Goal: Task Accomplishment & Management: Use online tool/utility

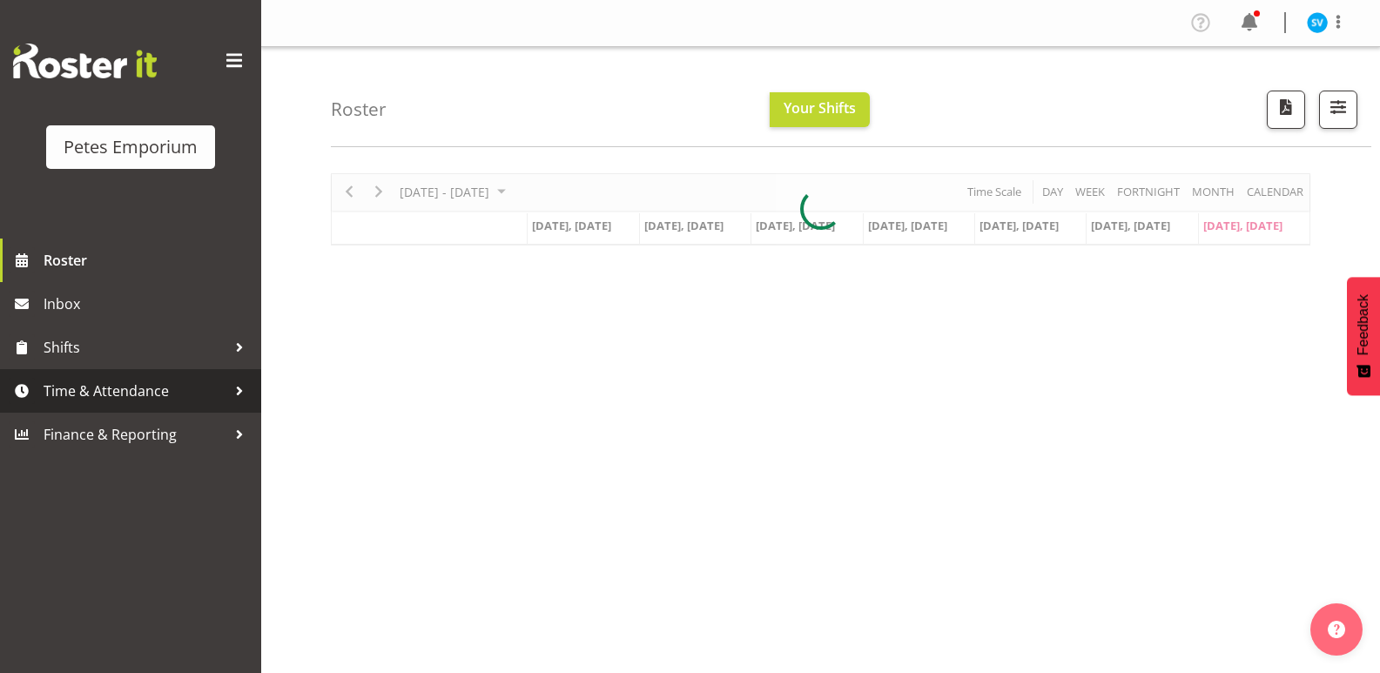
click at [178, 393] on span "Time & Attendance" at bounding box center [135, 391] width 183 height 26
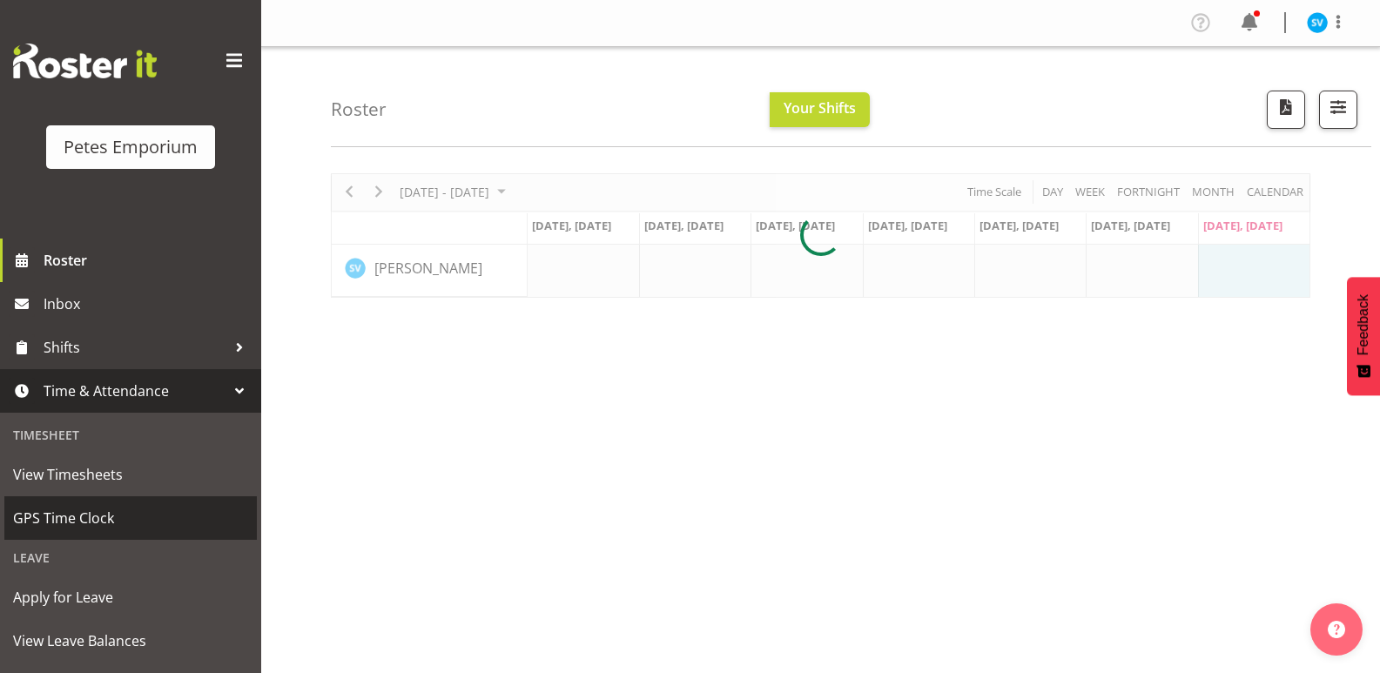
click at [171, 498] on link "GPS Time Clock" at bounding box center [130, 518] width 252 height 44
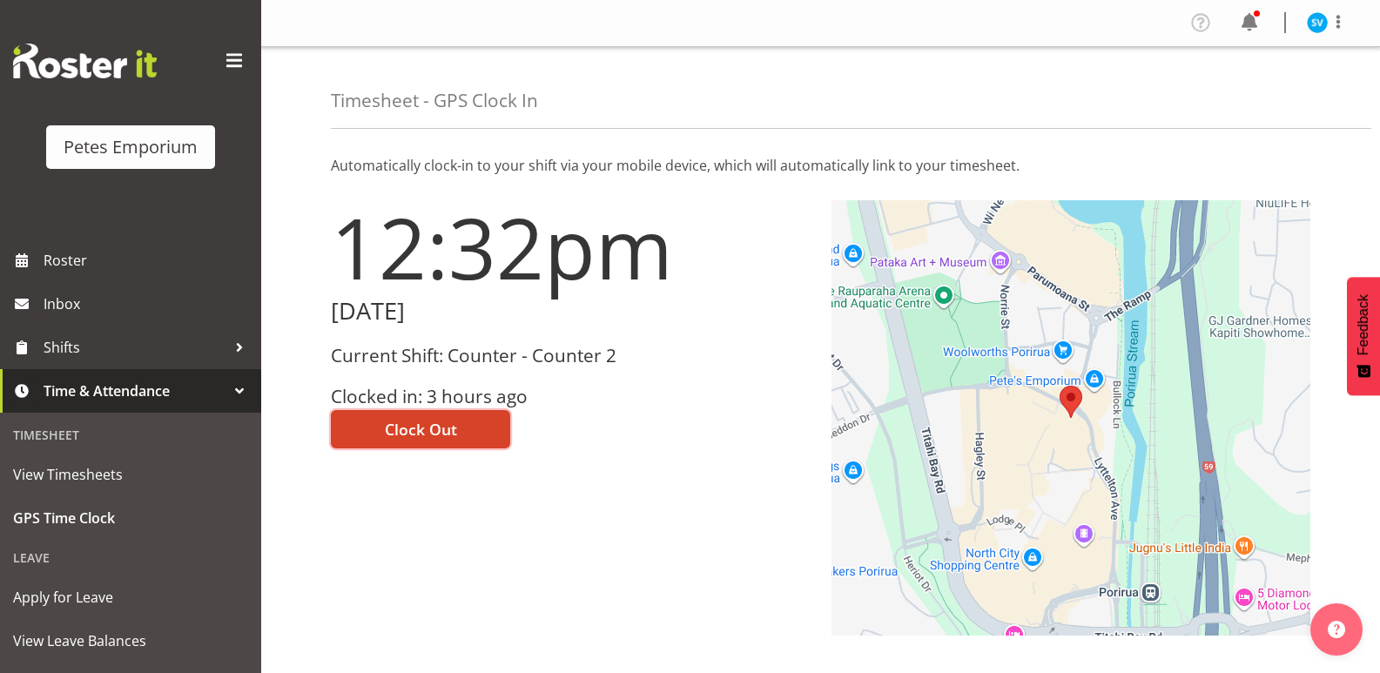
click at [412, 442] on button "Clock Out" at bounding box center [420, 429] width 179 height 38
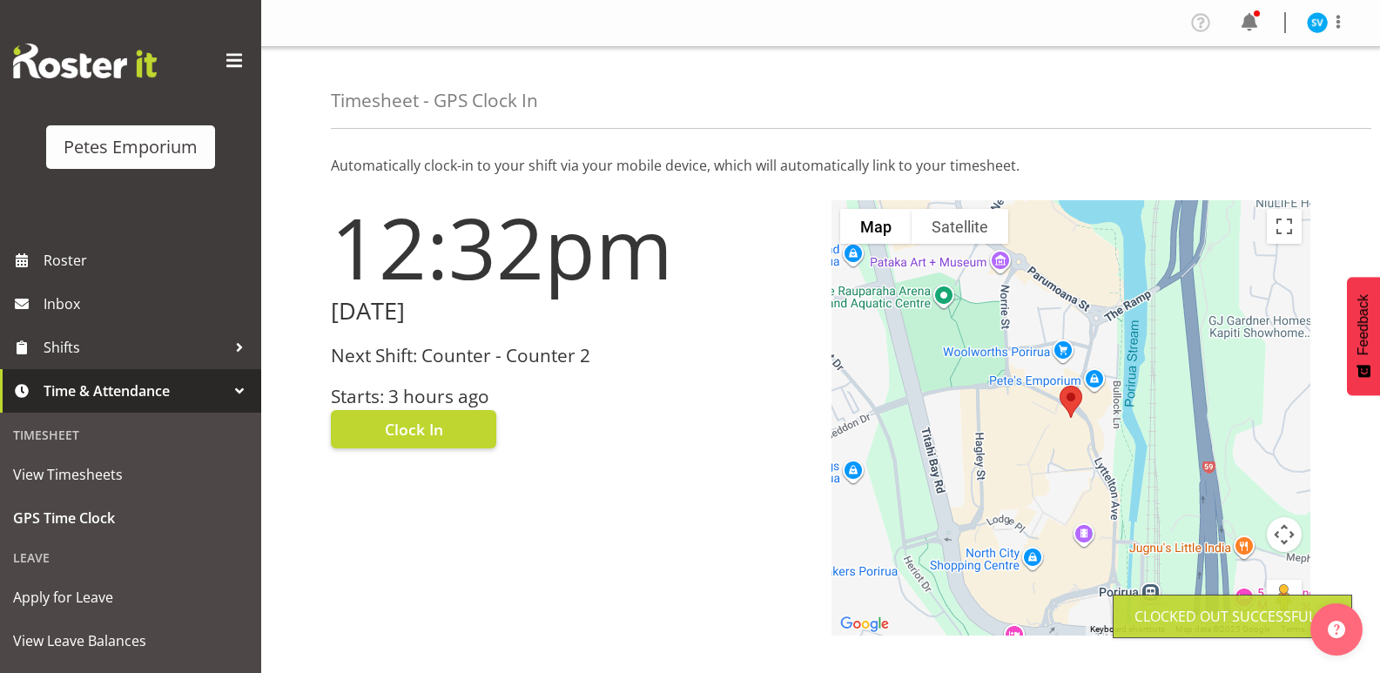
click at [1308, 22] on img at bounding box center [1317, 22] width 21 height 21
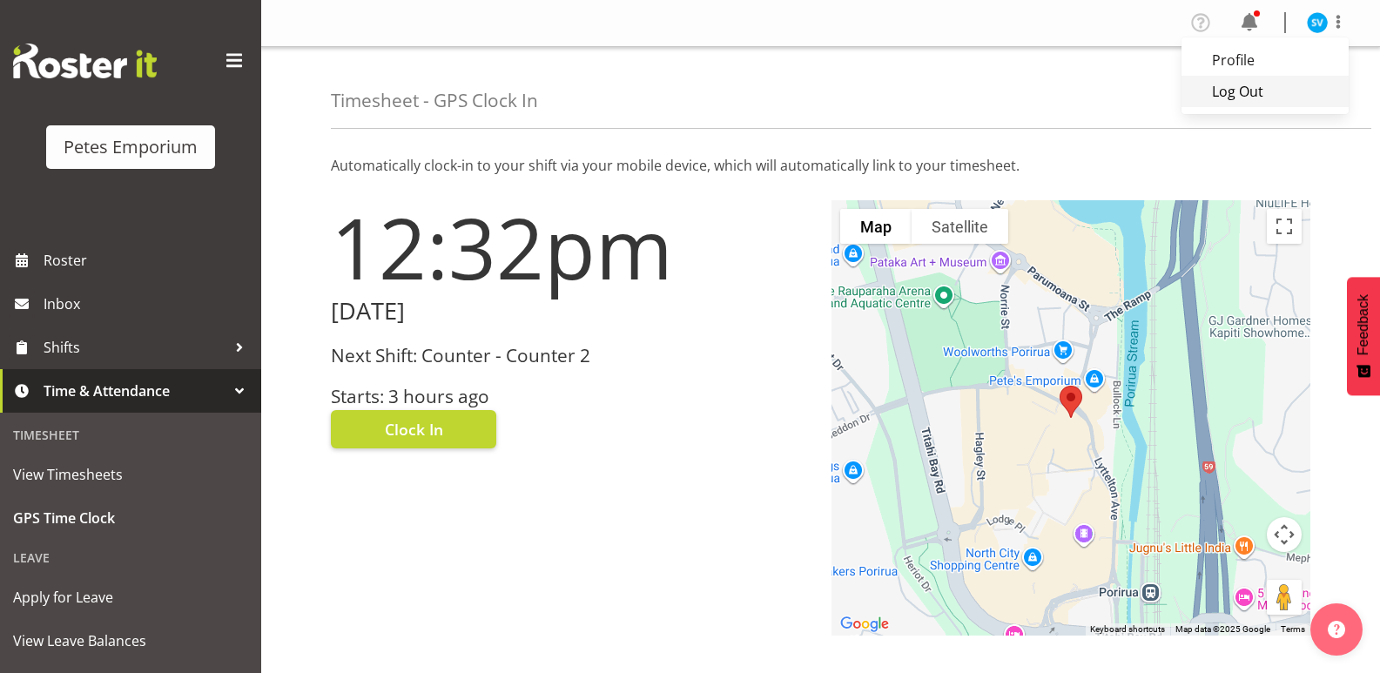
click at [1262, 86] on link "Log Out" at bounding box center [1264, 91] width 167 height 31
